Goal: Navigation & Orientation: Find specific page/section

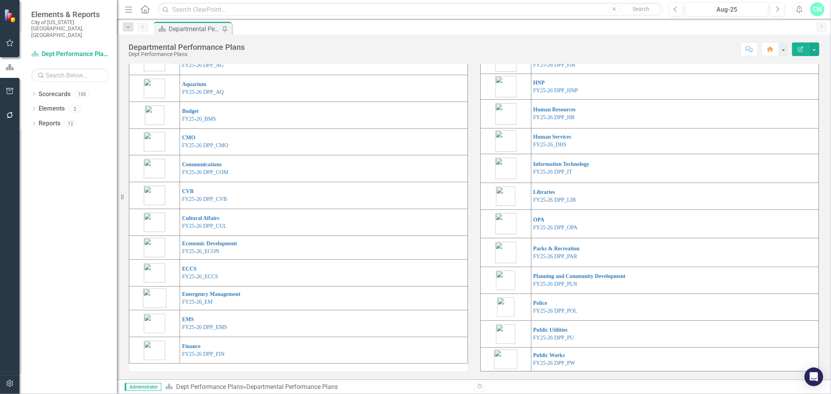
scroll to position [86, 0]
click at [203, 236] on td "Cultural Affairs FY25-26 DPP_CUL" at bounding box center [324, 222] width 288 height 27
click at [205, 229] on link "FY25-26 DPP_CUL" at bounding box center [204, 226] width 45 height 6
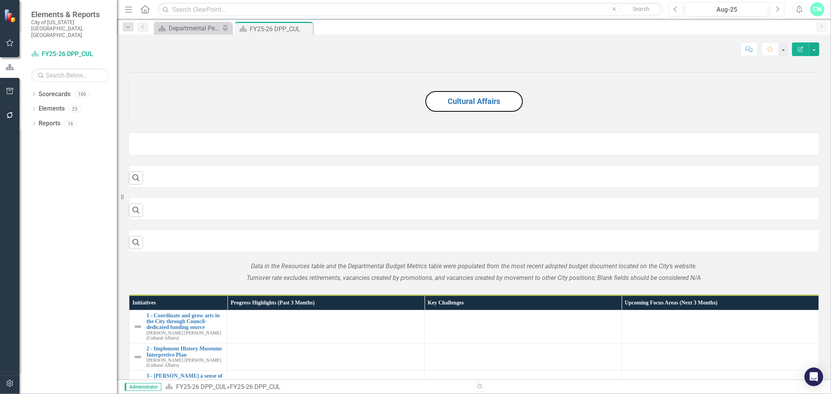
click at [781, 9] on button "Next" at bounding box center [777, 9] width 14 height 14
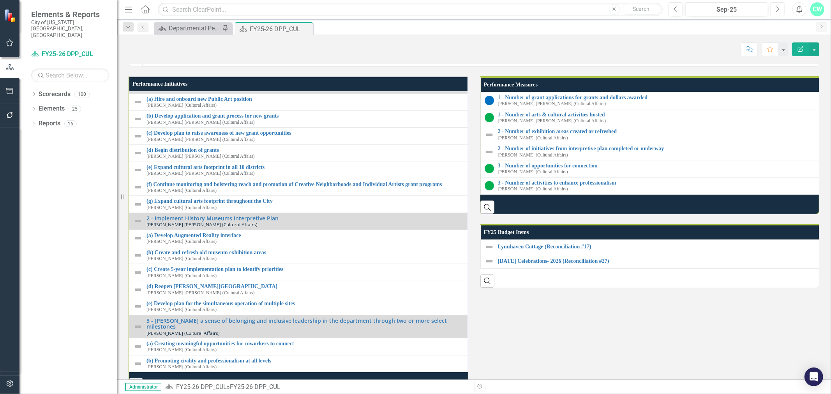
scroll to position [909, 0]
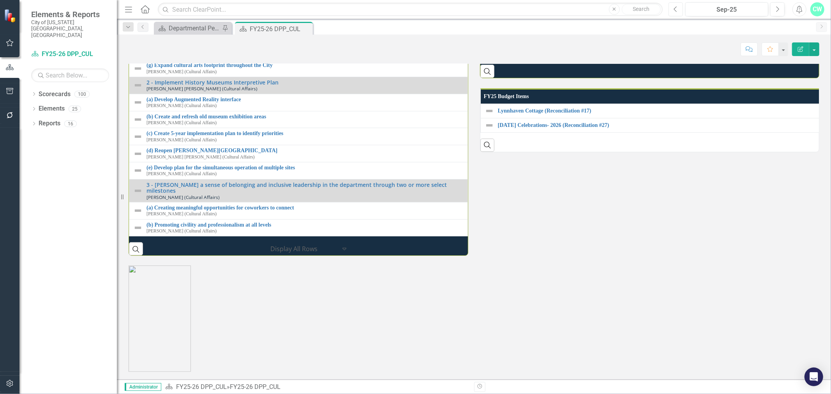
click at [675, 13] on button "Previous" at bounding box center [676, 9] width 14 height 14
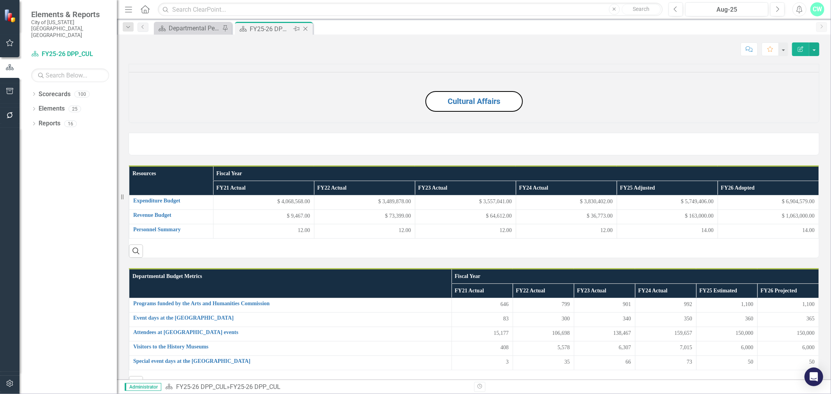
click at [307, 29] on icon "Close" at bounding box center [306, 29] width 8 height 6
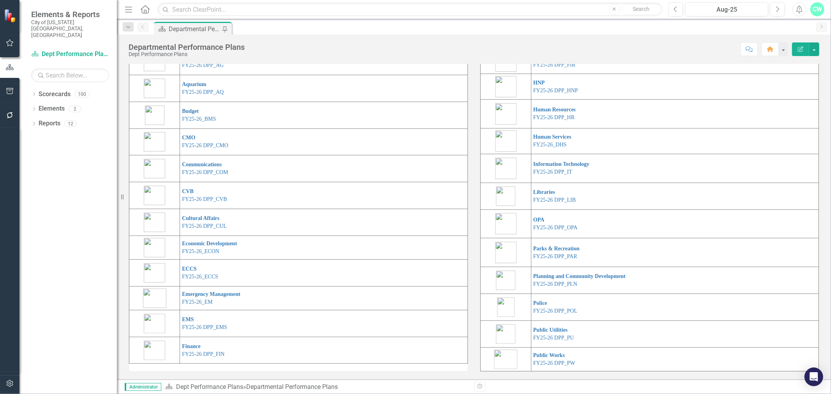
scroll to position [115, 0]
click at [556, 119] on link "FY25-26 DPP_HR" at bounding box center [553, 118] width 41 height 6
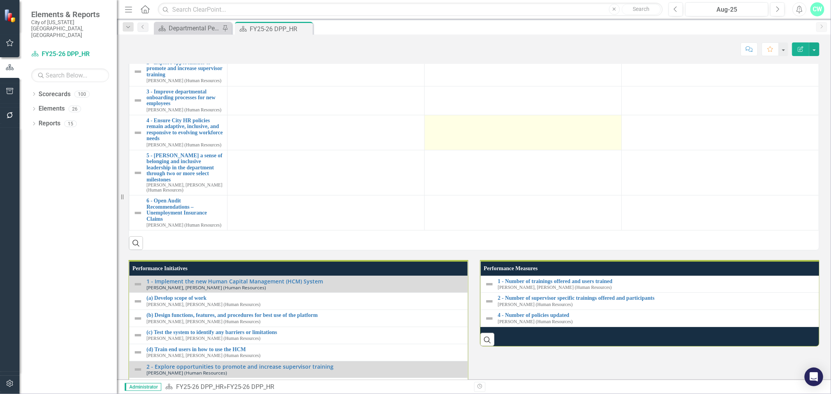
scroll to position [633, 0]
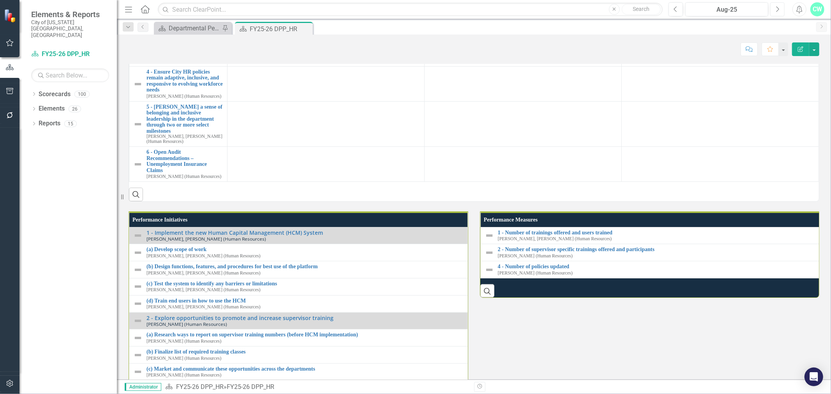
click at [784, 11] on button "Next" at bounding box center [777, 9] width 14 height 14
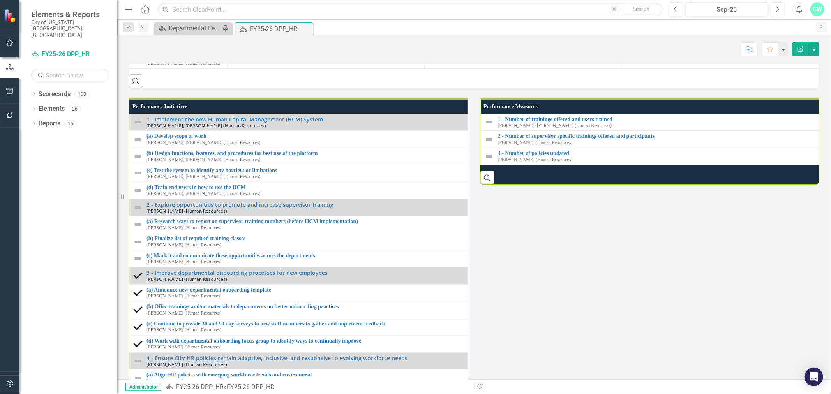
scroll to position [487, 0]
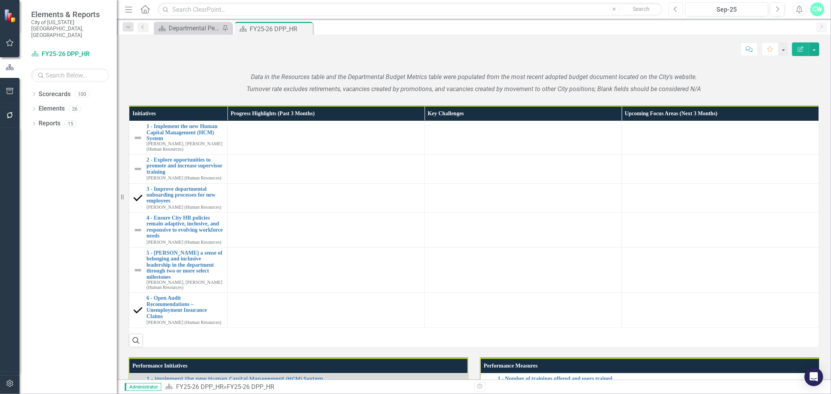
click at [677, 14] on button "Previous" at bounding box center [676, 9] width 14 height 14
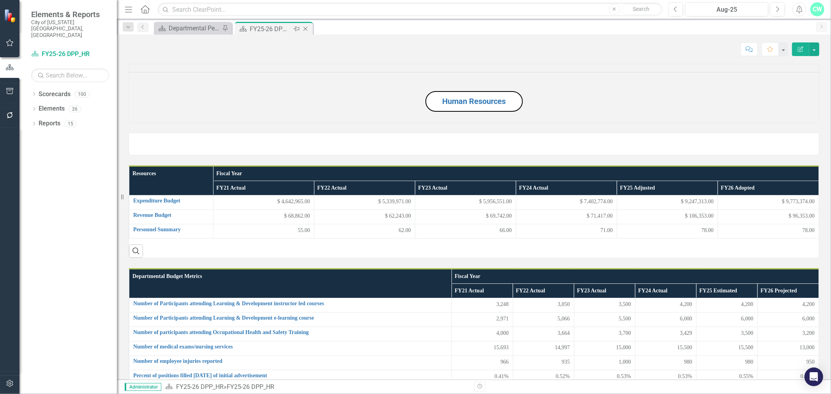
click at [305, 29] on icon at bounding box center [305, 29] width 4 height 4
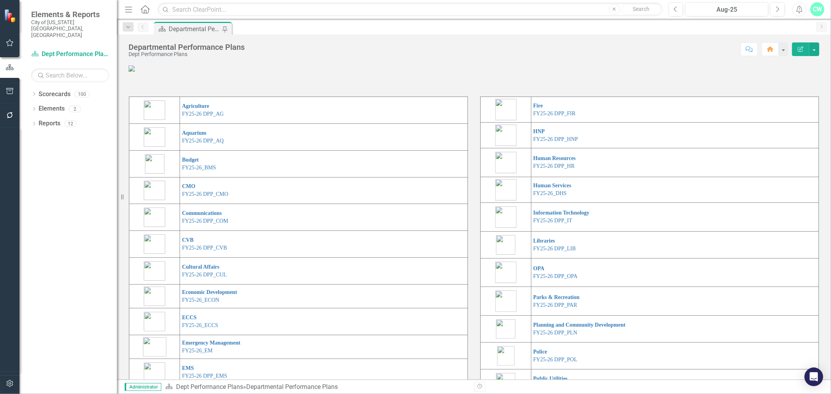
click at [2, 330] on div at bounding box center [9, 250] width 19 height 244
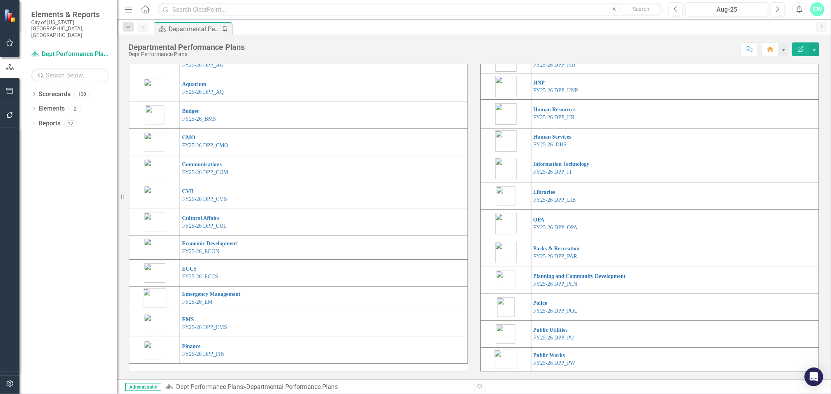
scroll to position [115, 0]
click at [550, 118] on link "FY25-26 DPP_HR" at bounding box center [553, 118] width 41 height 6
